Goal: Transaction & Acquisition: Purchase product/service

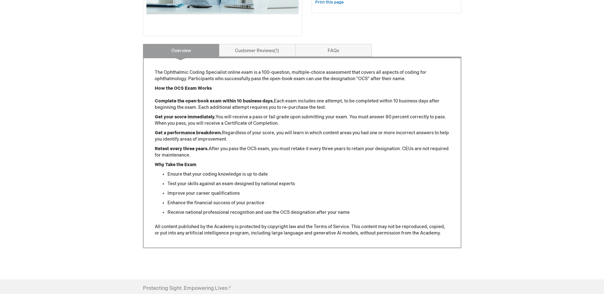
scroll to position [223, 0]
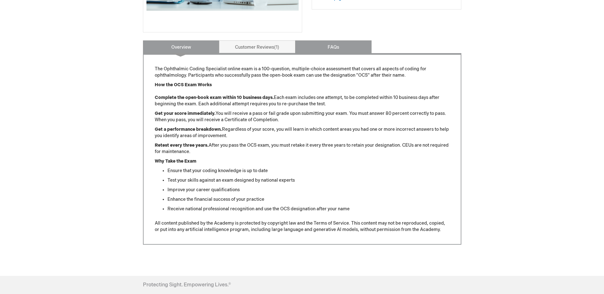
click at [330, 48] on link "FAQs" at bounding box center [333, 46] width 76 height 13
